Goal: Task Accomplishment & Management: Use online tool/utility

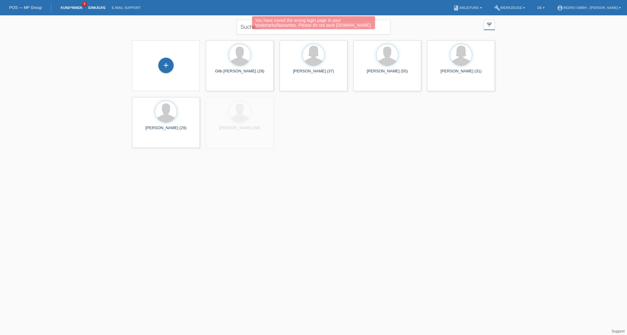
click at [96, 8] on link "Einkäufe" at bounding box center [96, 8] width 23 height 4
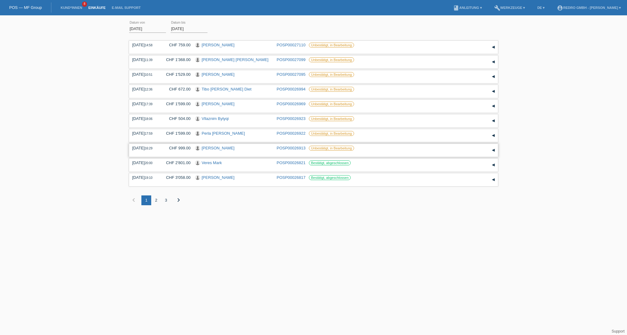
click at [287, 151] on link "POSP00026913" at bounding box center [290, 148] width 29 height 5
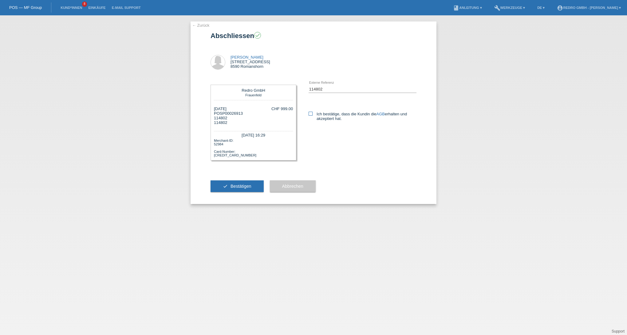
click at [310, 117] on label "Ich bestätige, dass die Kundin die AGB erhalten und akzeptiert hat." at bounding box center [362, 116] width 108 height 9
click at [310, 116] on input "Ich bestätige, dass die Kundin die AGB erhalten und akzeptiert hat." at bounding box center [310, 114] width 4 height 4
checkbox input "true"
click at [251, 189] on button "check Bestätigen" at bounding box center [236, 187] width 53 height 12
click at [100, 9] on link "Einkäufe" at bounding box center [96, 8] width 23 height 4
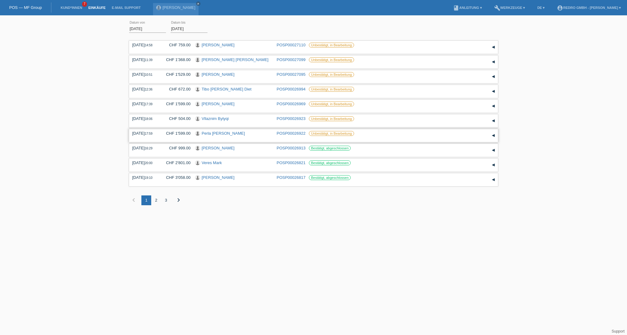
click at [221, 136] on link "Perla Diana Medina Carballo" at bounding box center [222, 133] width 43 height 5
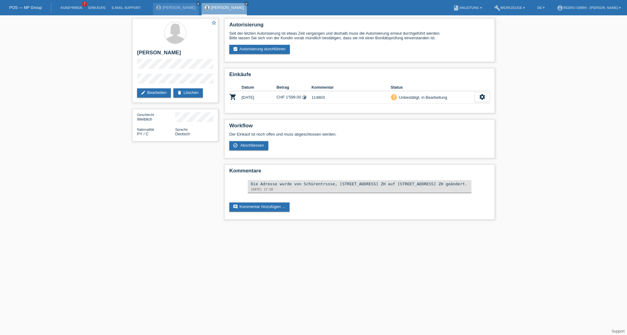
click at [93, 4] on li "Einkäufe" at bounding box center [96, 8] width 23 height 16
click at [96, 6] on li "Einkäufe" at bounding box center [96, 8] width 23 height 16
click at [98, 6] on link "Einkäufe" at bounding box center [96, 8] width 23 height 4
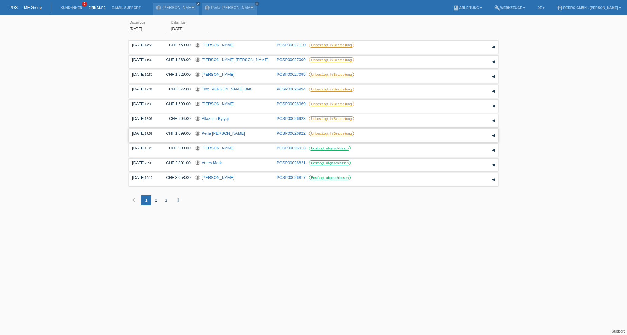
click at [292, 136] on link "POSP00026922" at bounding box center [290, 133] width 29 height 5
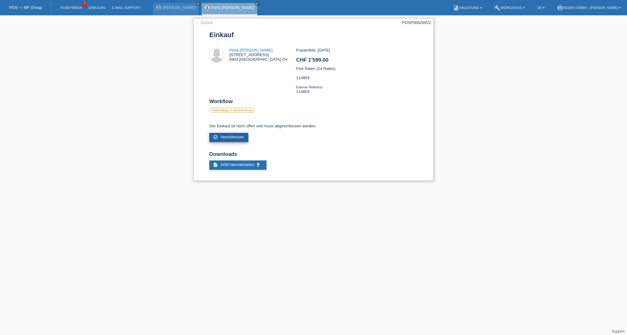
click at [224, 139] on span "Abschliessen" at bounding box center [232, 137] width 24 height 5
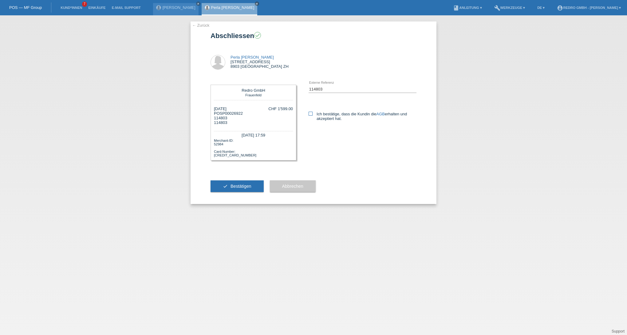
click at [310, 114] on icon at bounding box center [310, 114] width 4 height 4
click at [310, 114] on input "Ich bestätige, dass die Kundin die AGB erhalten und akzeptiert hat." at bounding box center [310, 114] width 4 height 4
checkbox input "true"
click at [230, 189] on span "Bestätigen" at bounding box center [240, 186] width 21 height 5
click at [102, 10] on li "Einkäufe" at bounding box center [96, 8] width 23 height 16
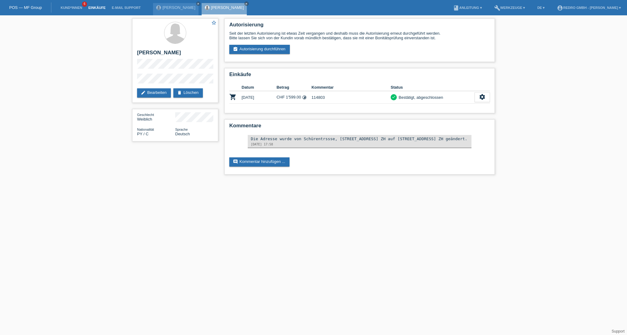
click at [98, 8] on link "Einkäufe" at bounding box center [96, 8] width 23 height 4
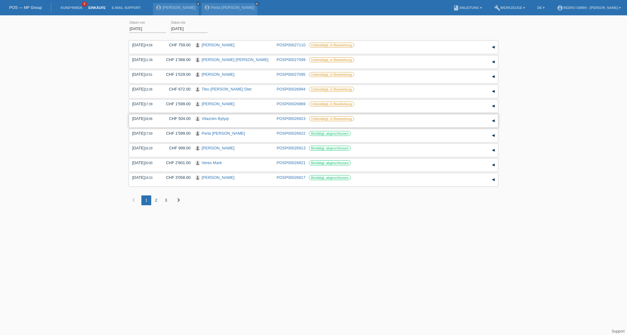
click at [283, 121] on link "POSP00026923" at bounding box center [290, 118] width 29 height 5
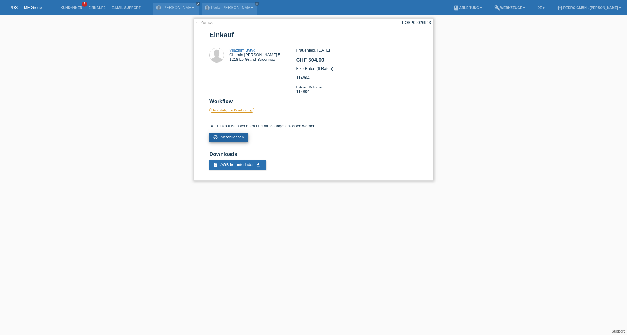
click at [234, 139] on link "check_circle_outline Abschliessen" at bounding box center [228, 137] width 39 height 9
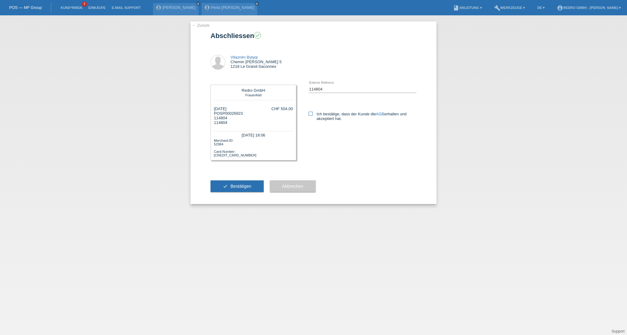
click at [312, 113] on icon at bounding box center [310, 114] width 4 height 4
click at [312, 113] on input "Ich bestätige, dass der Kunde die AGB erhalten und akzeptiert hat." at bounding box center [310, 114] width 4 height 4
checkbox input "true"
click at [234, 189] on span "Bestätigen" at bounding box center [240, 186] width 21 height 5
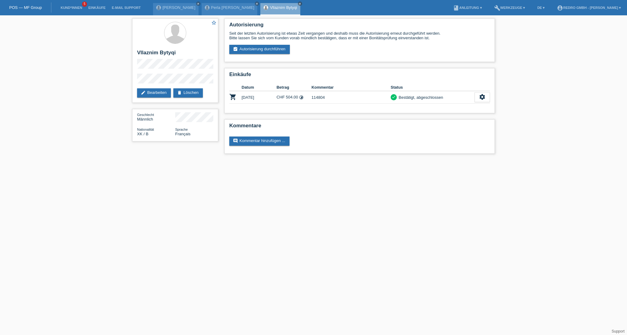
click at [100, 11] on li "Einkäufe" at bounding box center [96, 8] width 23 height 16
click at [98, 10] on link "Einkäufe" at bounding box center [96, 8] width 23 height 4
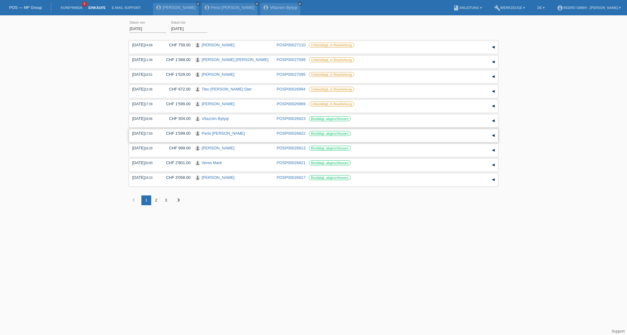
click at [280, 136] on link "POSP00026922" at bounding box center [290, 133] width 29 height 5
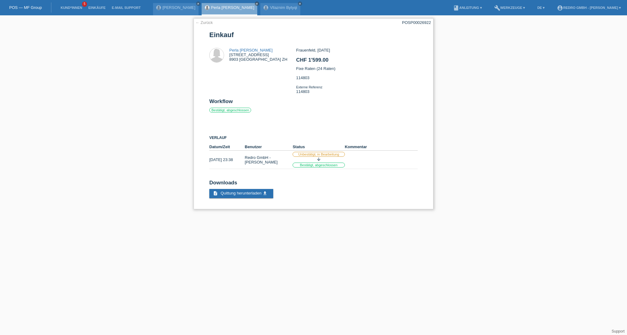
click at [206, 24] on link "← Zurück" at bounding box center [203, 22] width 17 height 5
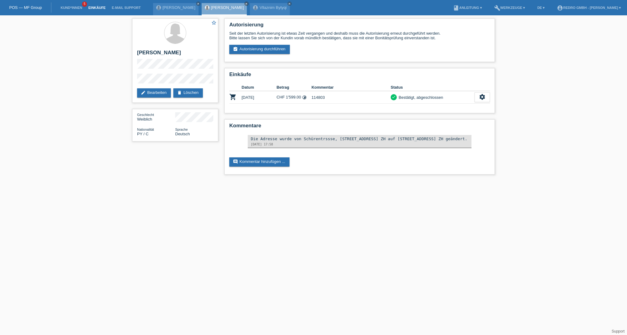
click at [101, 9] on link "Einkäufe" at bounding box center [96, 8] width 23 height 4
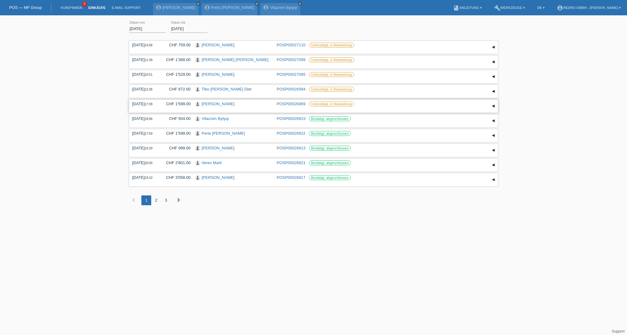
click at [292, 105] on link "POSP00026969" at bounding box center [290, 104] width 29 height 5
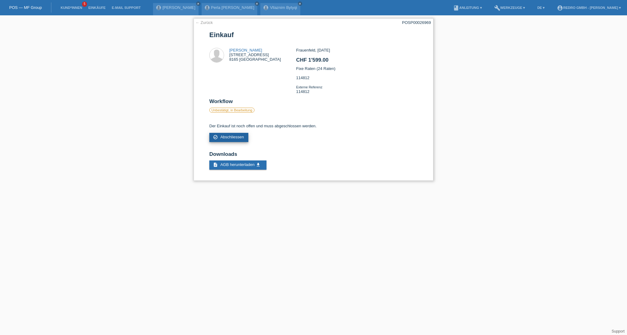
click at [235, 142] on link "check_circle_outline Abschliessen" at bounding box center [228, 137] width 39 height 9
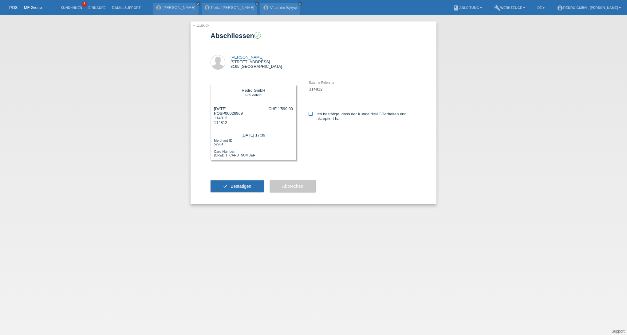
click at [319, 113] on label "Ich bestätige, dass der Kunde die AGB erhalten und akzeptiert hat." at bounding box center [362, 116] width 108 height 9
click at [312, 113] on input "Ich bestätige, dass der Kunde die AGB erhalten und akzeptiert hat." at bounding box center [310, 114] width 4 height 4
checkbox input "true"
click at [243, 187] on button "check Bestätigen" at bounding box center [236, 187] width 53 height 12
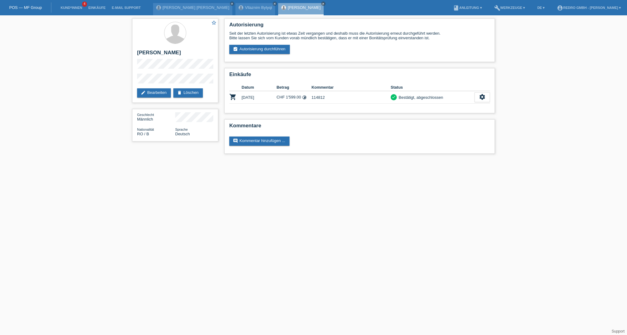
click at [100, 10] on li "Einkäufe" at bounding box center [96, 8] width 23 height 16
click at [98, 7] on link "Einkäufe" at bounding box center [96, 8] width 23 height 4
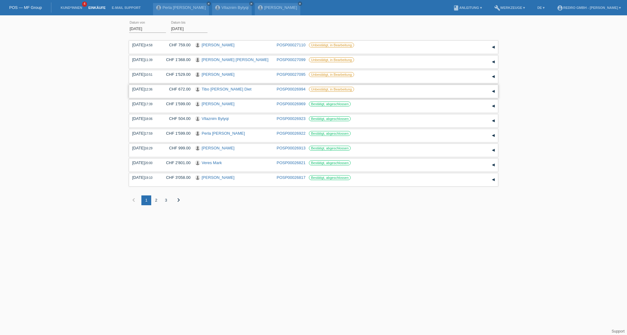
click at [296, 88] on div "03.09.2025 12:36 CHF 672.00 Tibo Kasper Bohon Diet POSP00026994" at bounding box center [313, 91] width 369 height 13
click at [290, 89] on link "POSP00026994" at bounding box center [290, 89] width 29 height 5
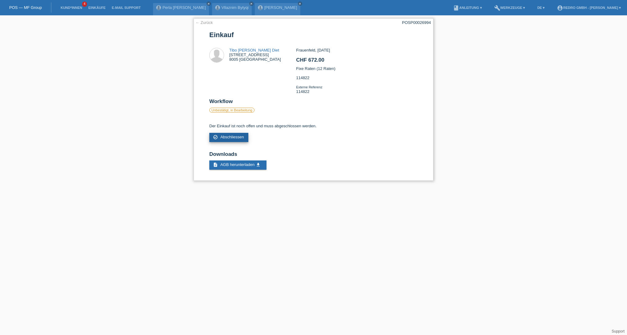
click at [237, 140] on link "check_circle_outline Abschliessen" at bounding box center [228, 137] width 39 height 9
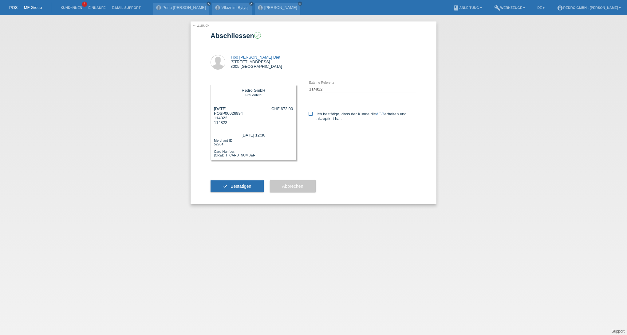
click at [327, 114] on label "Ich bestätige, dass der Kunde die AGB erhalten und akzeptiert hat." at bounding box center [362, 116] width 108 height 9
click at [312, 114] on input "Ich bestätige, dass der Kunde die AGB erhalten und akzeptiert hat." at bounding box center [310, 114] width 4 height 4
checkbox input "true"
click at [245, 186] on button "check Bestätigen" at bounding box center [236, 187] width 53 height 12
click at [102, 9] on link "Einkäufe" at bounding box center [96, 8] width 23 height 4
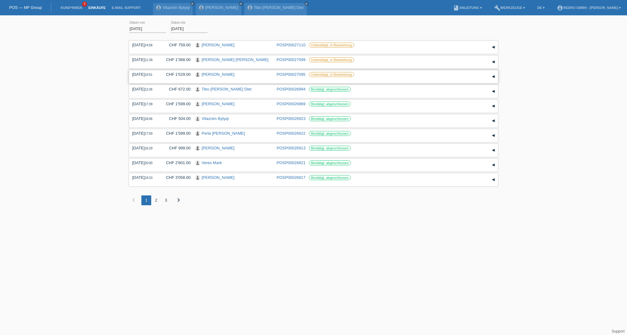
click at [289, 76] on link "POSP00027095" at bounding box center [290, 74] width 29 height 5
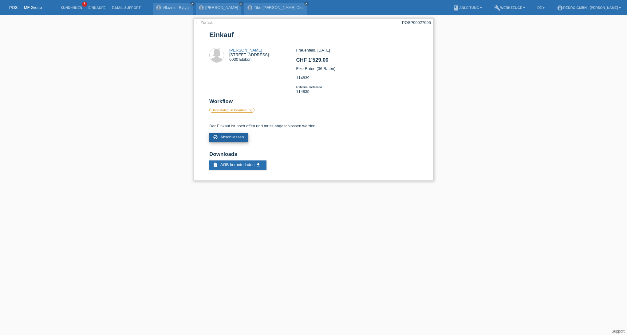
click at [235, 139] on span "Abschliessen" at bounding box center [232, 137] width 24 height 5
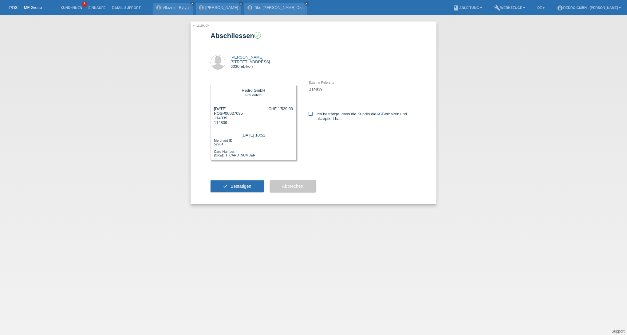
click at [315, 116] on label "Ich bestätige, dass die Kundin die AGB erhalten und akzeptiert hat." at bounding box center [362, 116] width 108 height 9
click at [312, 116] on input "Ich bestätige, dass die Kundin die AGB erhalten und akzeptiert hat." at bounding box center [310, 114] width 4 height 4
checkbox input "true"
click at [252, 192] on button "check Bestätigen" at bounding box center [236, 187] width 53 height 12
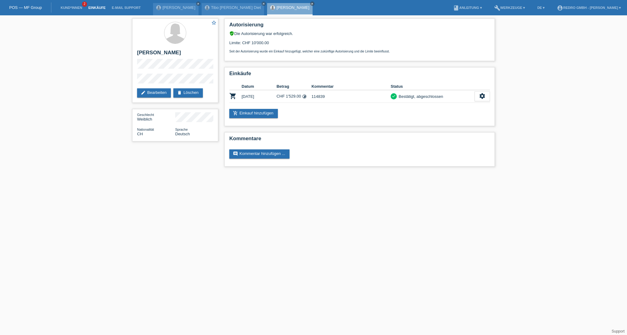
click at [97, 8] on link "Einkäufe" at bounding box center [96, 8] width 23 height 4
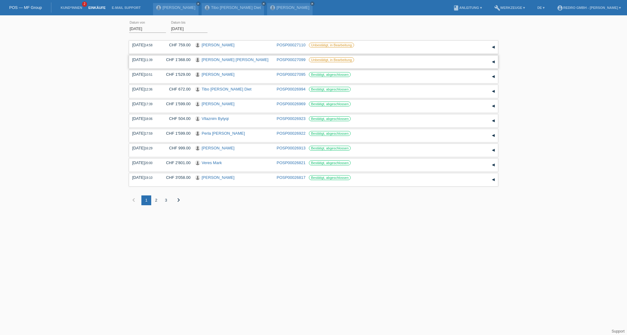
click at [294, 61] on link "POSP00027099" at bounding box center [290, 59] width 29 height 5
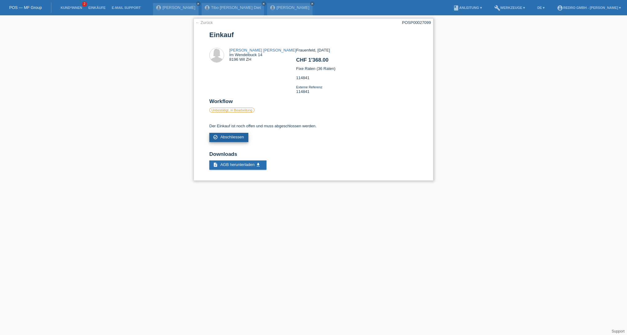
click at [233, 139] on span "Abschliessen" at bounding box center [232, 137] width 24 height 5
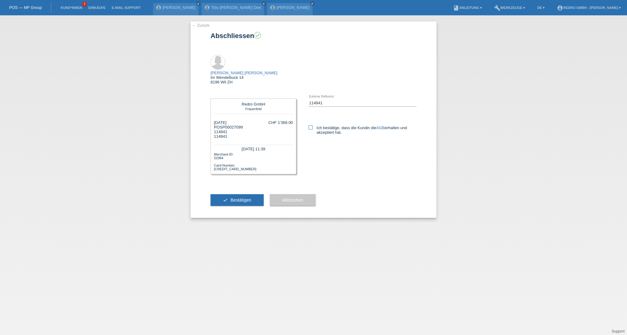
click at [330, 126] on label "Ich bestätige, dass die Kundin die AGB erhalten und akzeptiert hat." at bounding box center [362, 130] width 108 height 9
click at [312, 126] on input "Ich bestätige, dass die Kundin die AGB erhalten und akzeptiert hat." at bounding box center [310, 128] width 4 height 4
checkbox input "true"
click at [247, 183] on div "check Bestätigen" at bounding box center [236, 200] width 53 height 36
click at [244, 194] on button "check Bestätigen" at bounding box center [236, 200] width 53 height 12
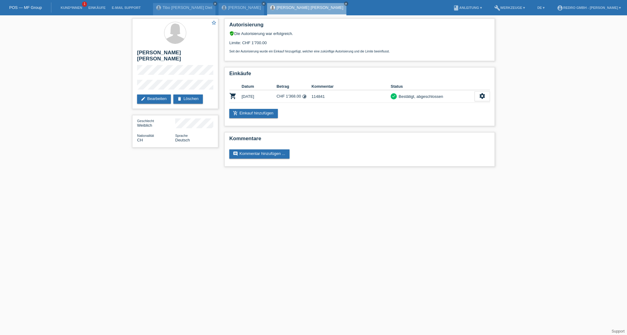
click at [96, 7] on link "Einkäufe" at bounding box center [96, 8] width 23 height 4
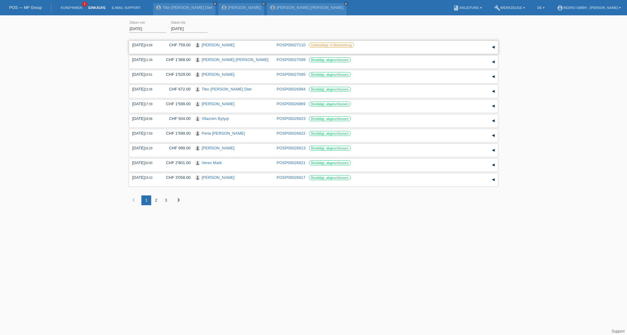
click at [291, 45] on link "POSP00027110" at bounding box center [290, 45] width 29 height 5
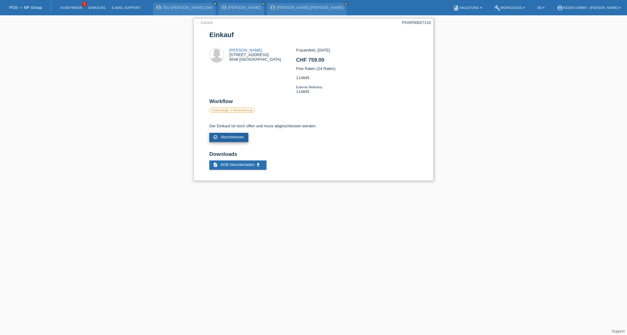
click at [231, 139] on span "Abschliessen" at bounding box center [232, 137] width 24 height 5
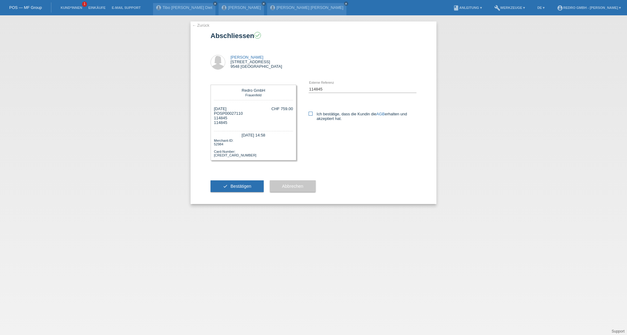
click at [319, 114] on label "Ich bestätige, dass die Kundin die AGB erhalten und akzeptiert hat." at bounding box center [362, 116] width 108 height 9
click at [312, 114] on input "Ich bestätige, dass die Kundin die AGB erhalten und akzeptiert hat." at bounding box center [310, 114] width 4 height 4
checkbox input "true"
click at [241, 189] on span "Bestätigen" at bounding box center [240, 186] width 21 height 5
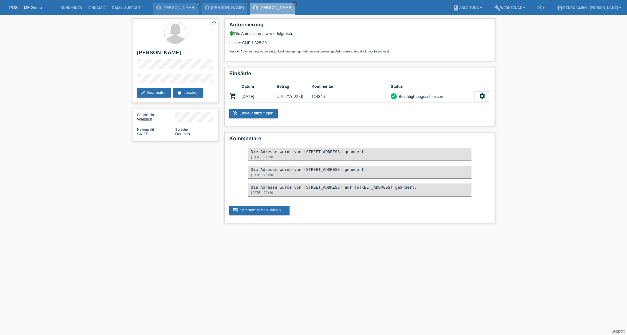
click at [38, 6] on link "POS — MF Group" at bounding box center [25, 7] width 33 height 5
